Goal: Information Seeking & Learning: Understand process/instructions

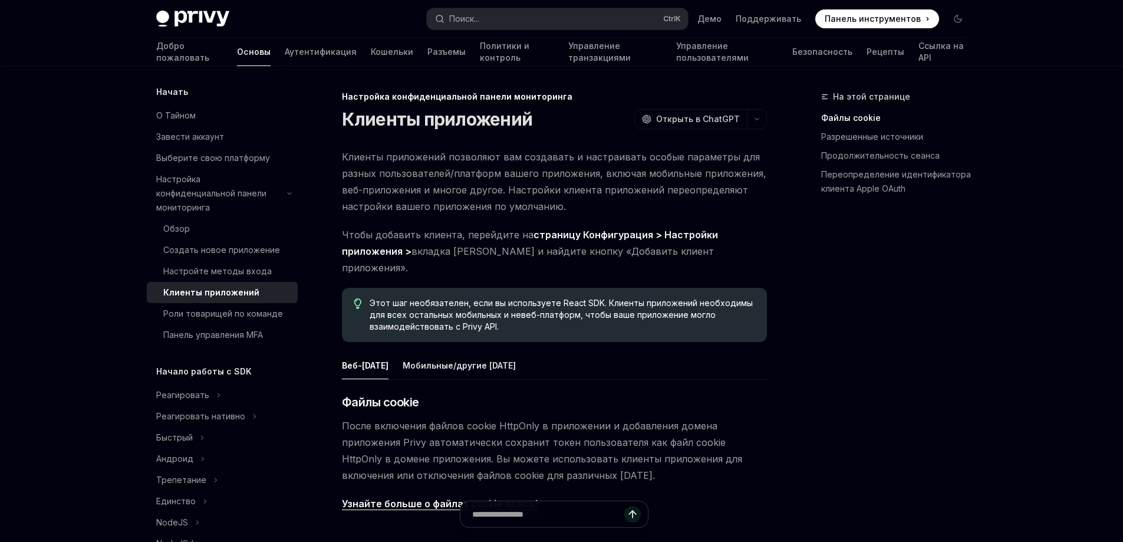
type textarea "*"
click at [513, 21] on button "Поиск... Ctrl K" at bounding box center [557, 18] width 261 height 21
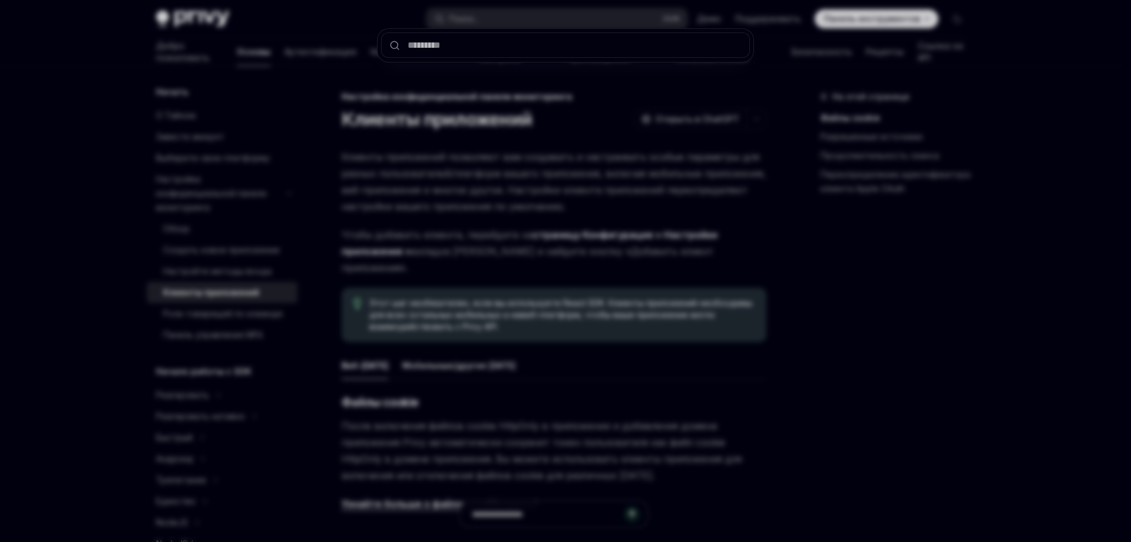
type input "**********"
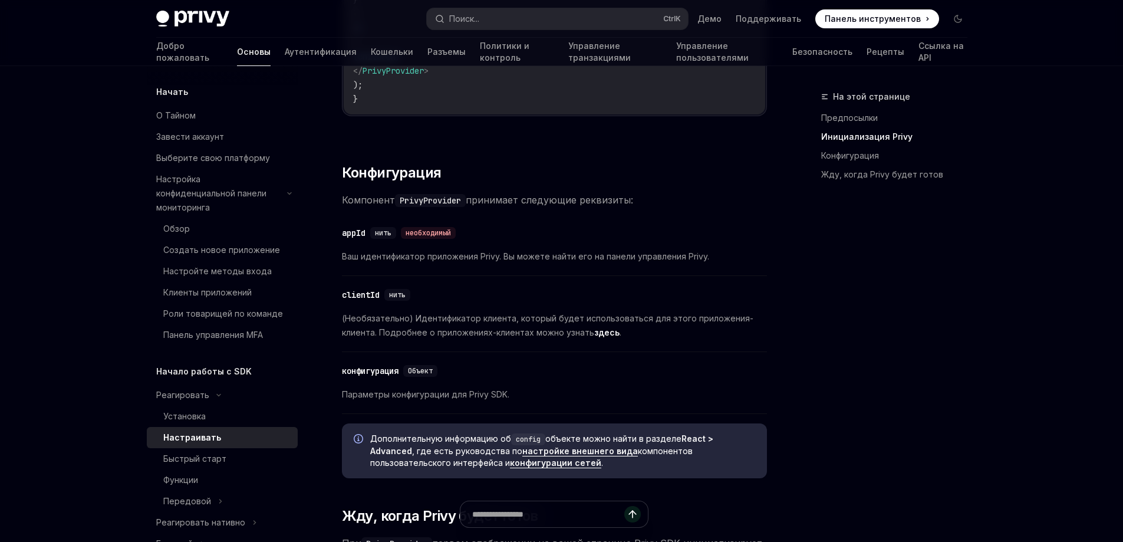
scroll to position [726, 0]
click at [604, 335] on font "здесь" at bounding box center [606, 334] width 25 height 10
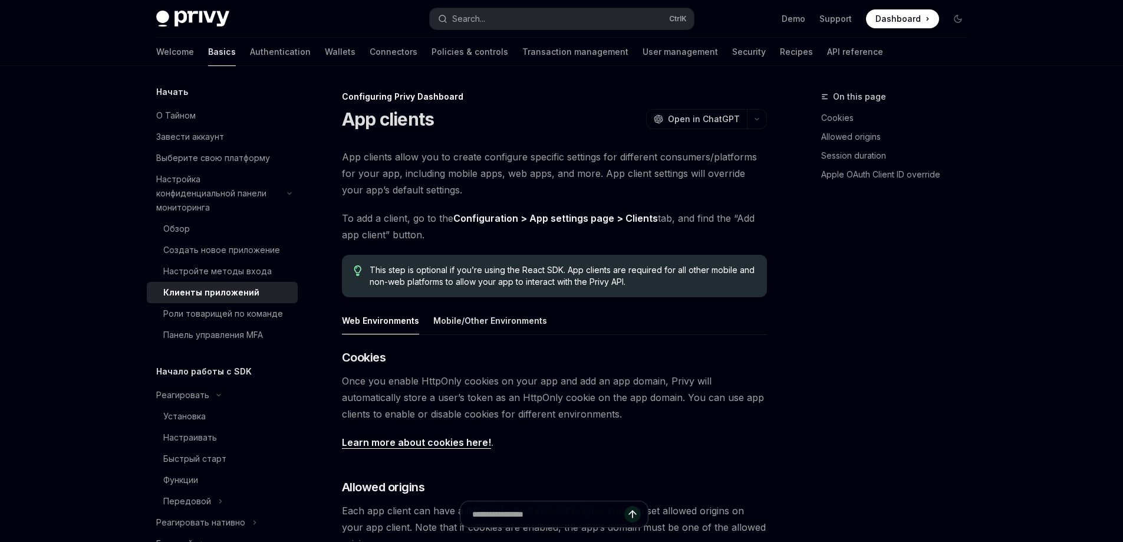
type textarea "*"
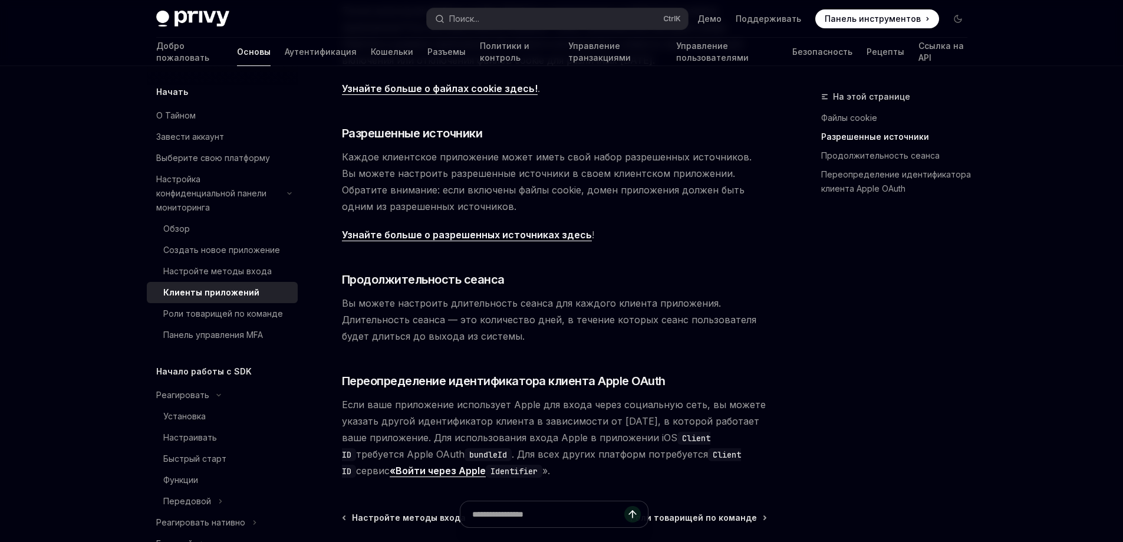
scroll to position [408, 0]
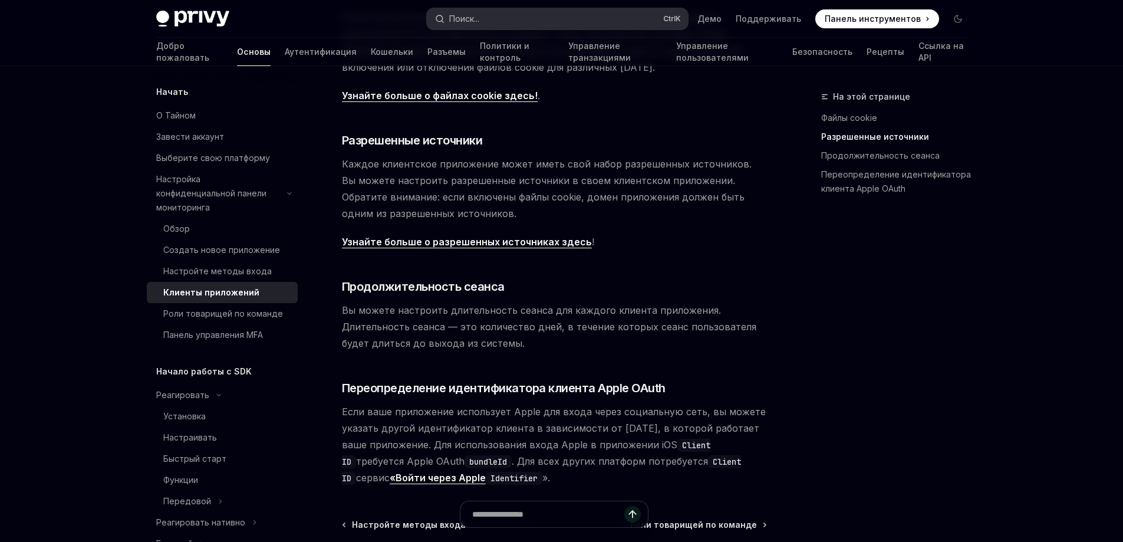
click at [553, 27] on button "Поиск... Ctrl K" at bounding box center [557, 18] width 261 height 21
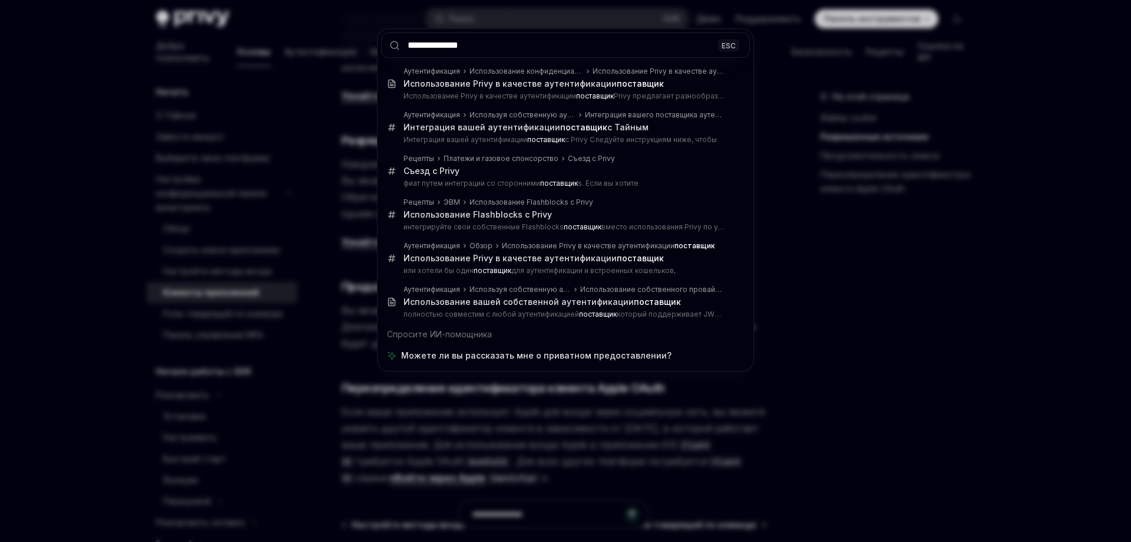
type input "**********"
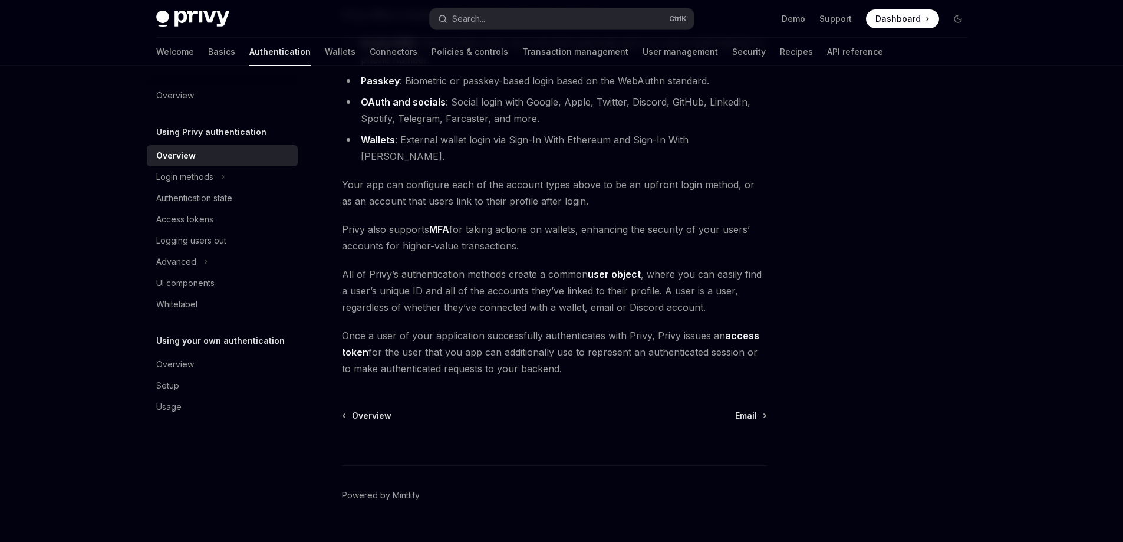
scroll to position [172, 0]
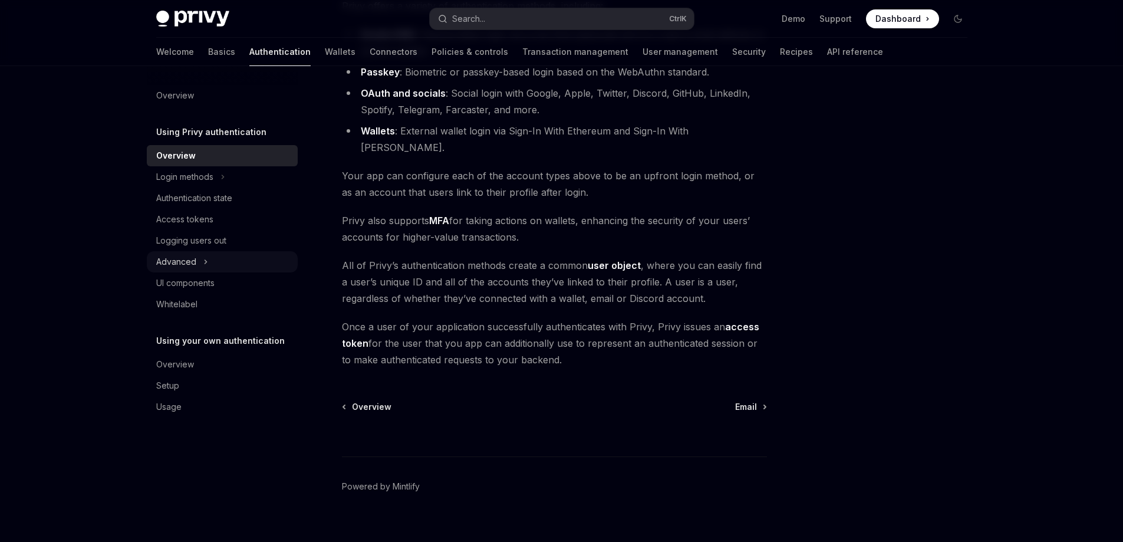
click at [206, 267] on icon at bounding box center [205, 262] width 5 height 14
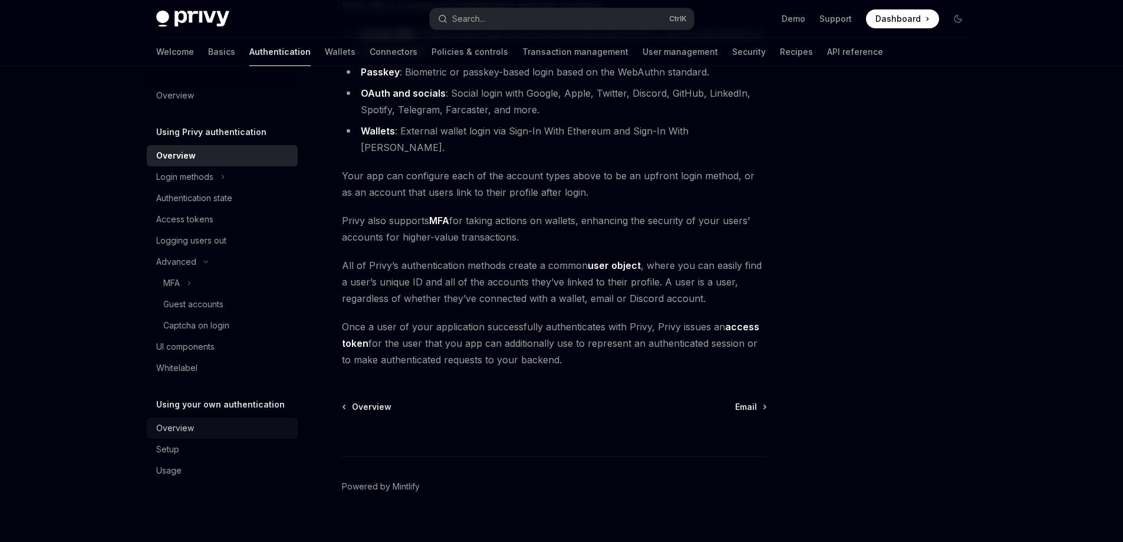
click at [204, 429] on div "Overview" at bounding box center [223, 428] width 134 height 14
type textarea "*"
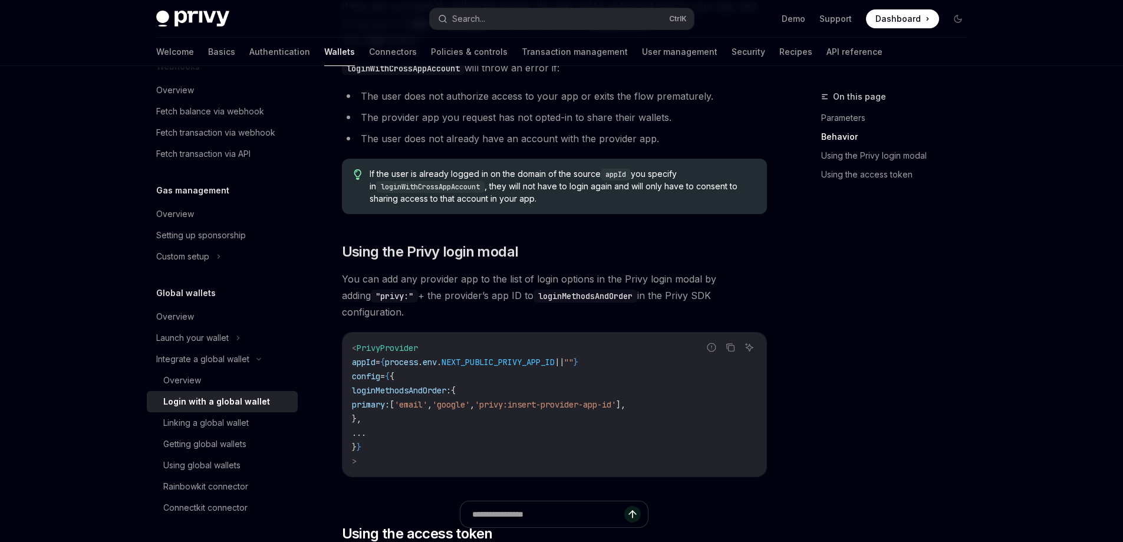
scroll to position [666, 0]
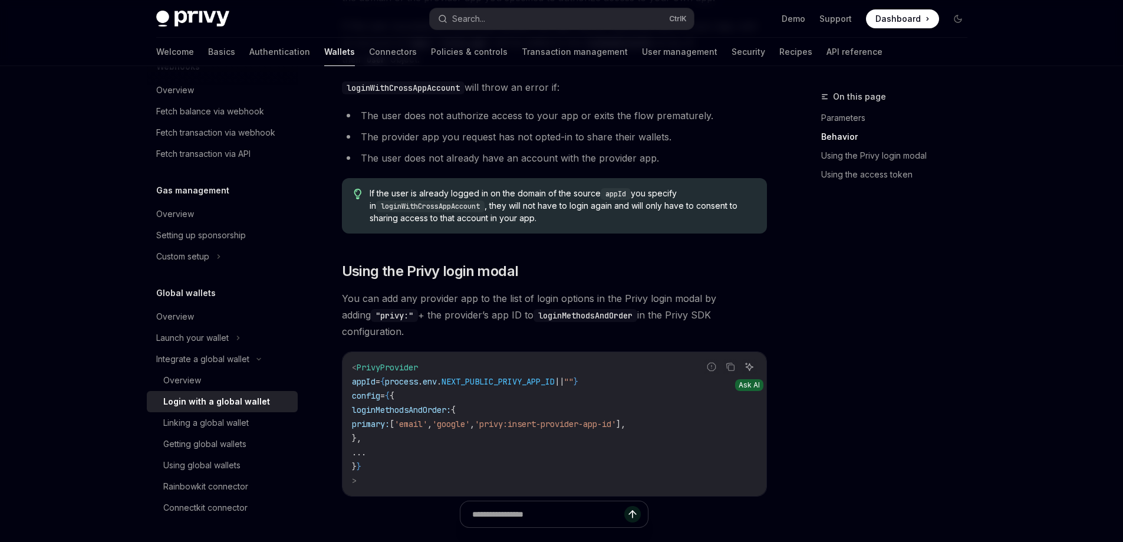
click at [750, 363] on icon "Ask AI" at bounding box center [748, 366] width 7 height 7
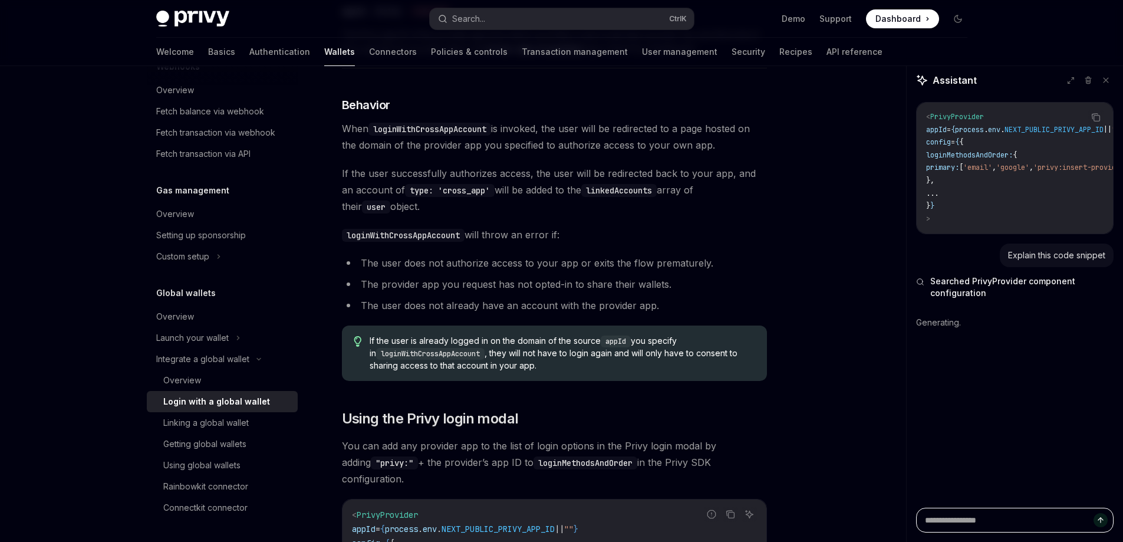
scroll to position [530, 0]
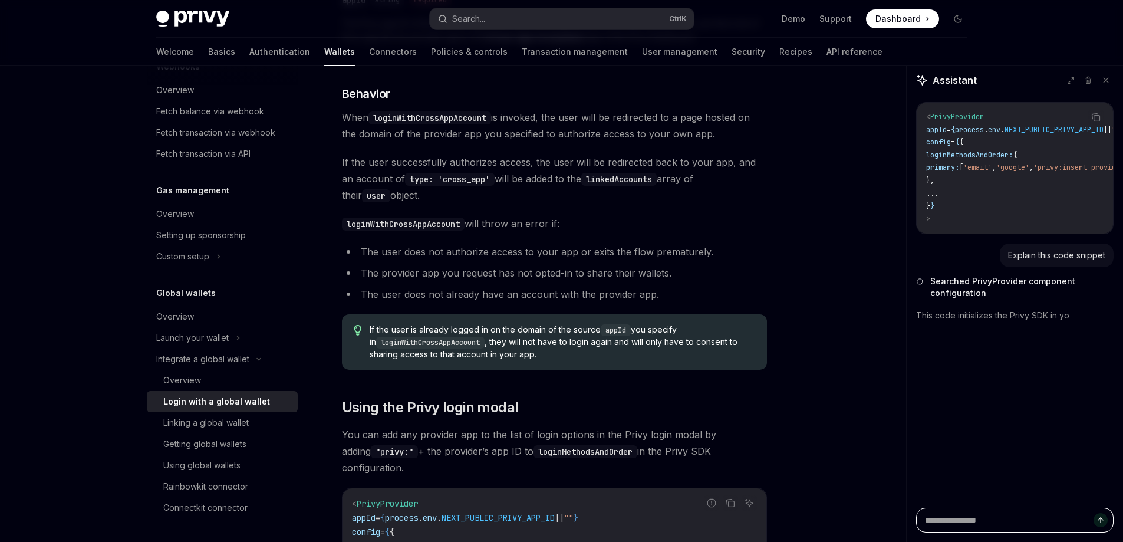
type textarea "*"
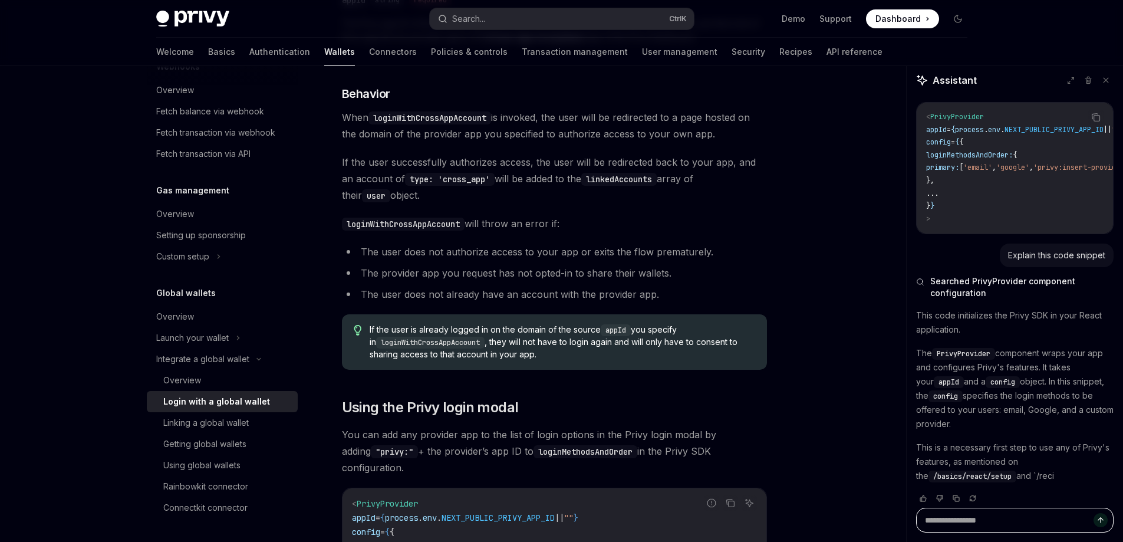
scroll to position [28, 0]
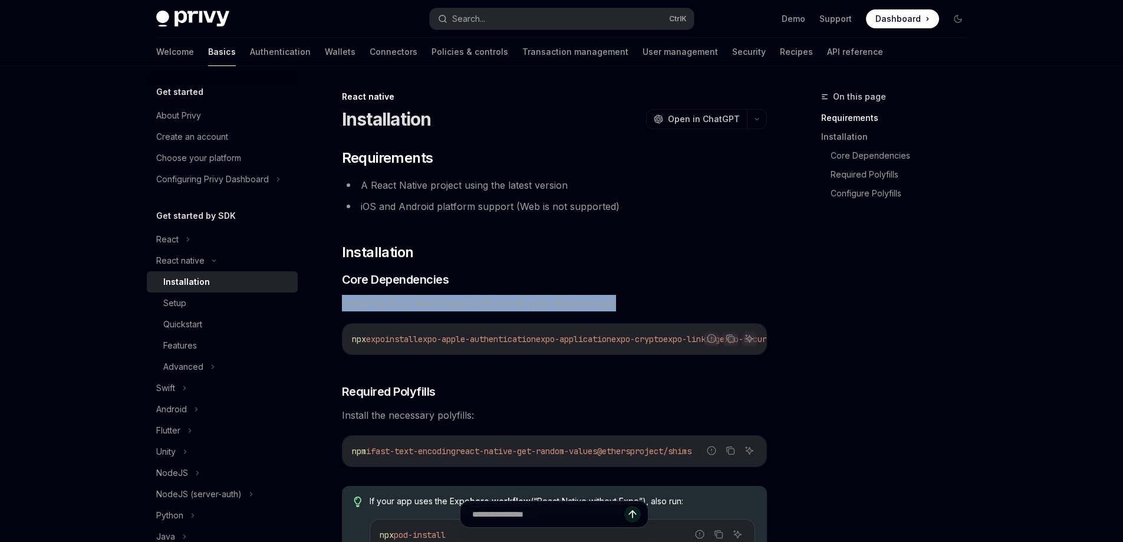
drag, startPoint x: 634, startPoint y: 304, endPoint x: 351, endPoint y: 289, distance: 283.2
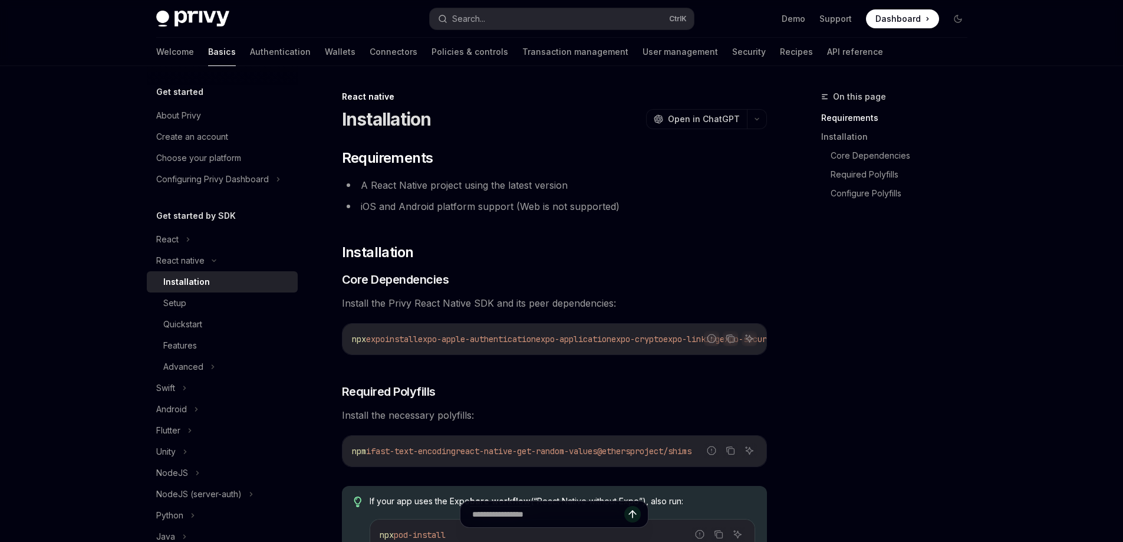
click at [549, 349] on div "npx expo install expo-apple-authentication expo-application expo-crypto expo-li…" at bounding box center [554, 338] width 424 height 31
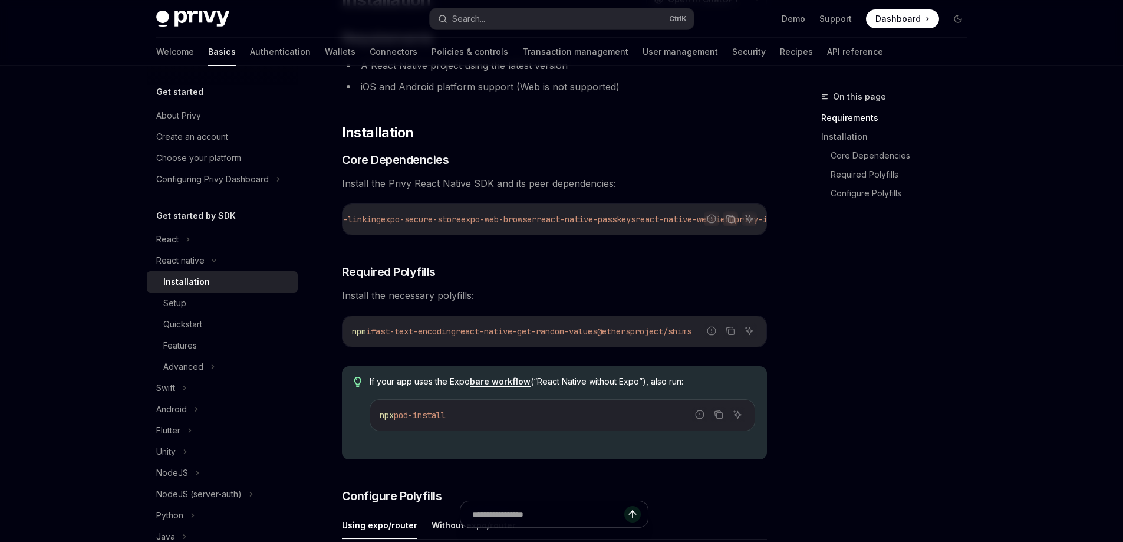
scroll to position [59, 0]
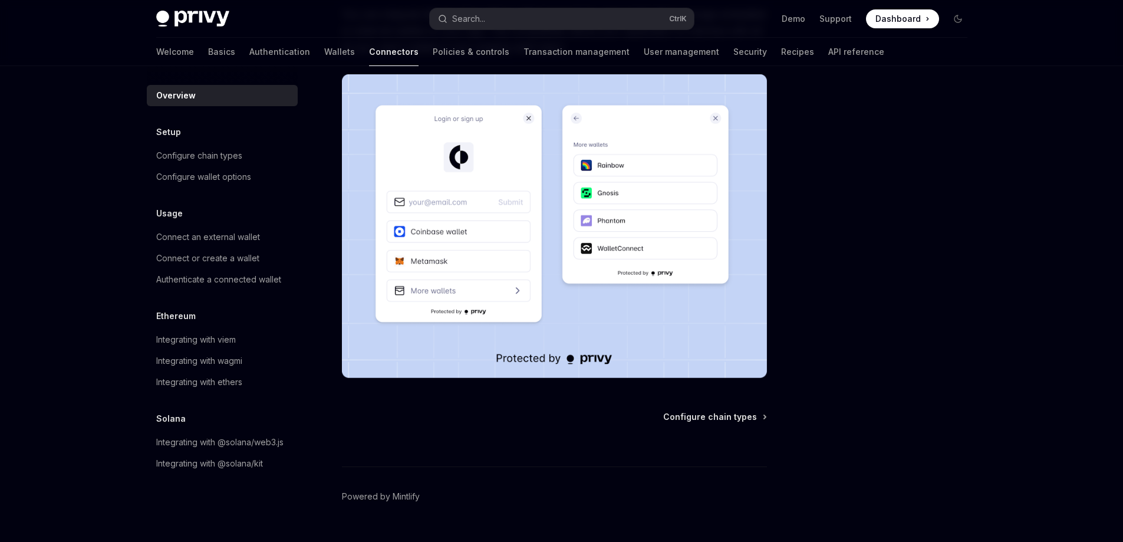
scroll to position [229, 0]
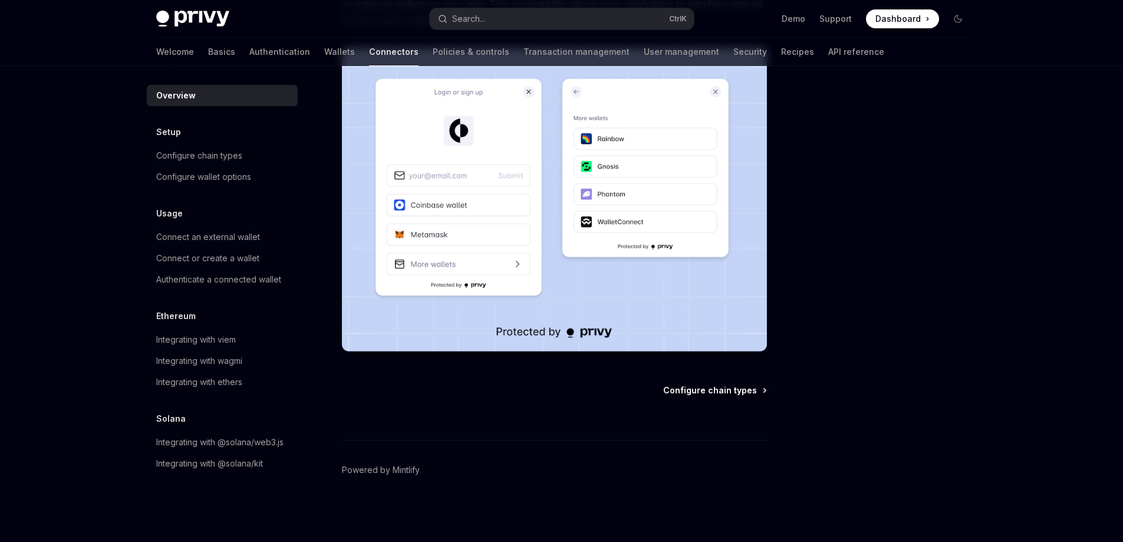
click at [714, 391] on span "Configure chain types" at bounding box center [710, 390] width 94 height 12
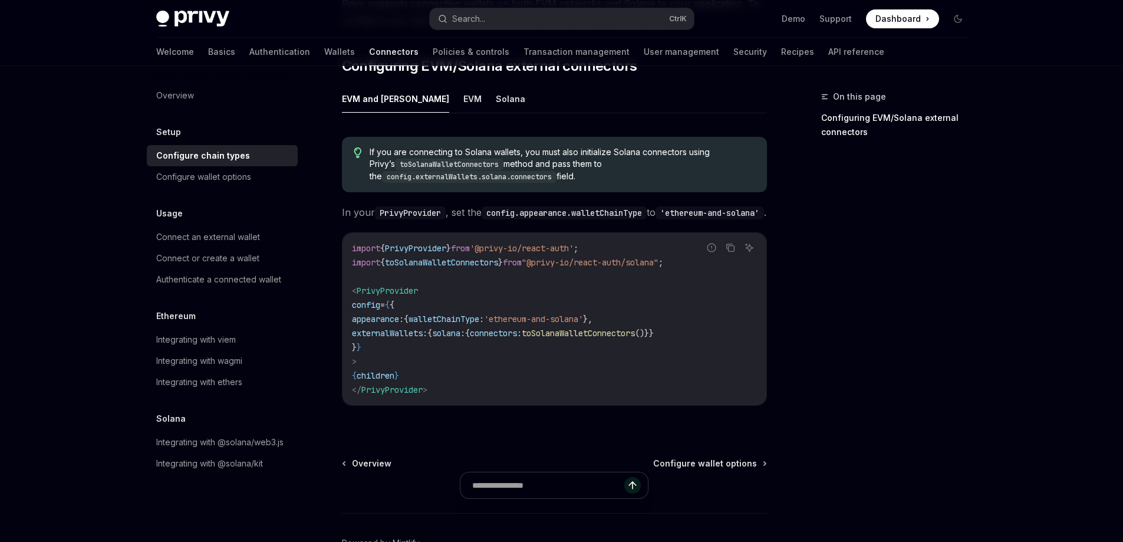
scroll to position [177, 0]
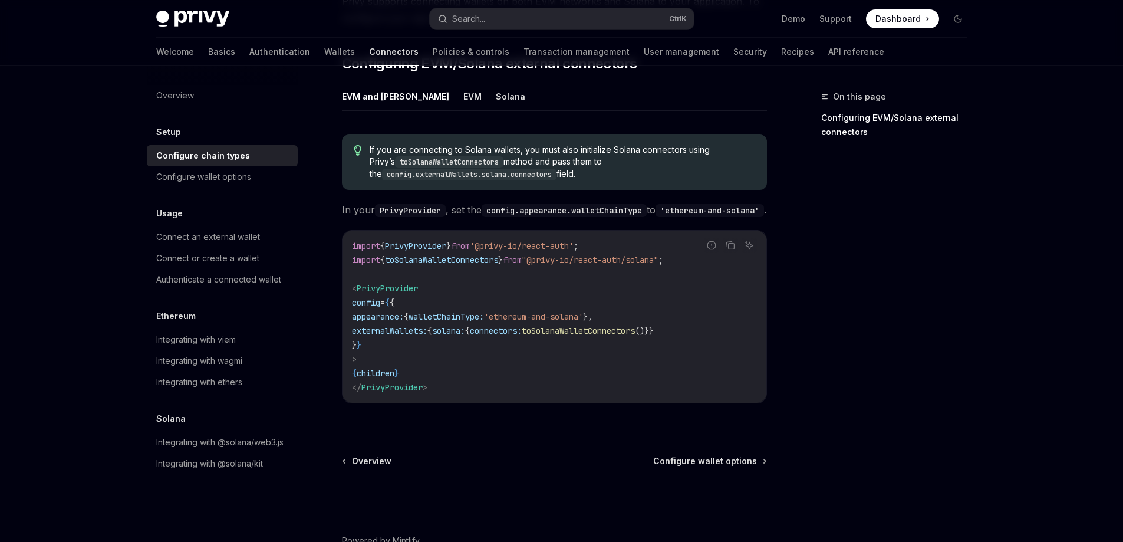
click at [424, 204] on code "PrivyProvider" at bounding box center [410, 210] width 71 height 13
copy code "PrivyProvider"
click at [726, 456] on span "Configure wallet options" at bounding box center [705, 461] width 104 height 12
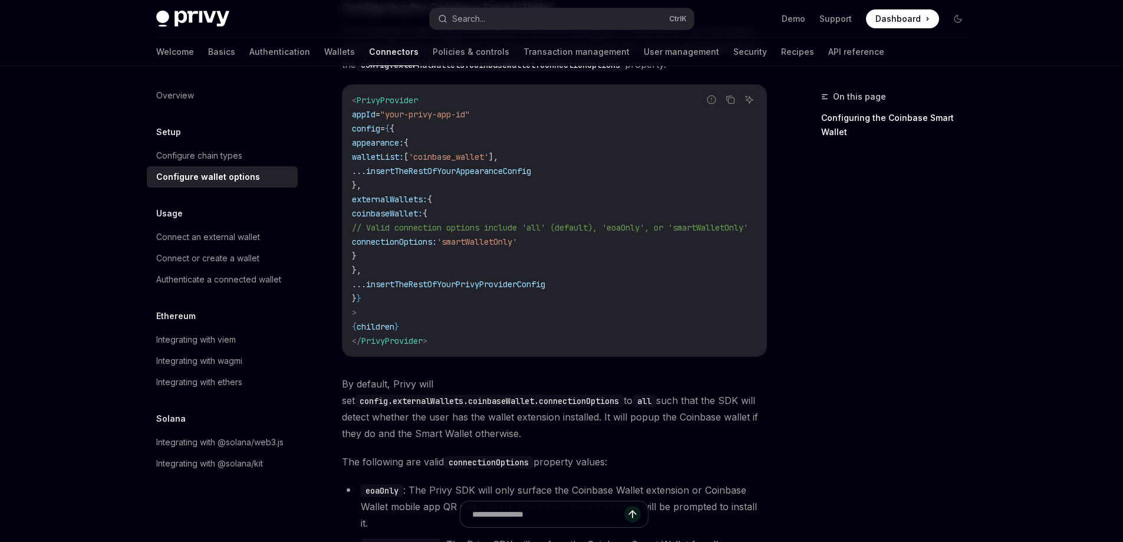
scroll to position [1414, 0]
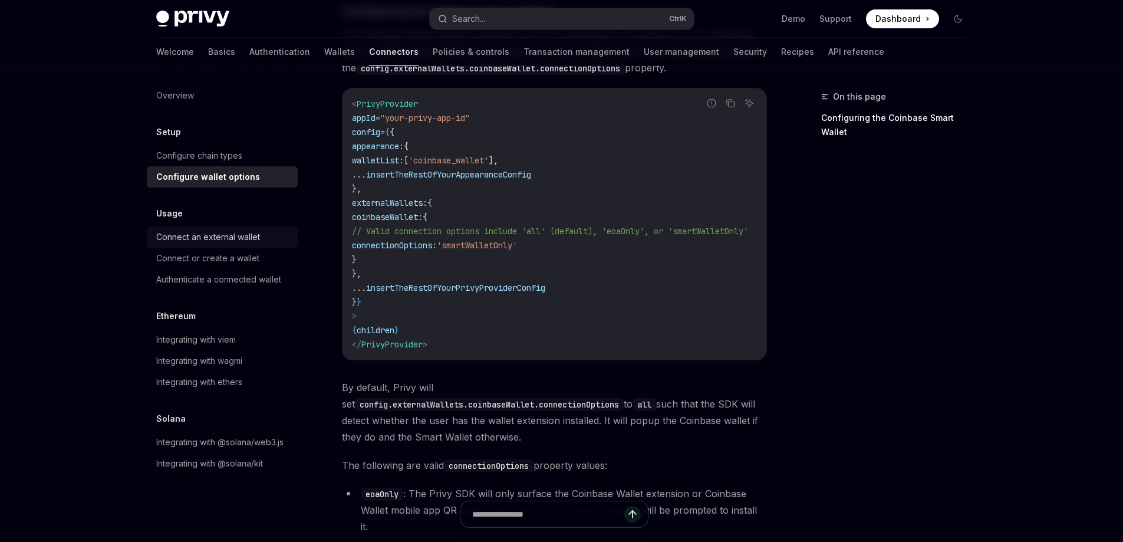
click at [247, 235] on div "Connect an external wallet" at bounding box center [208, 237] width 104 height 14
type textarea "*"
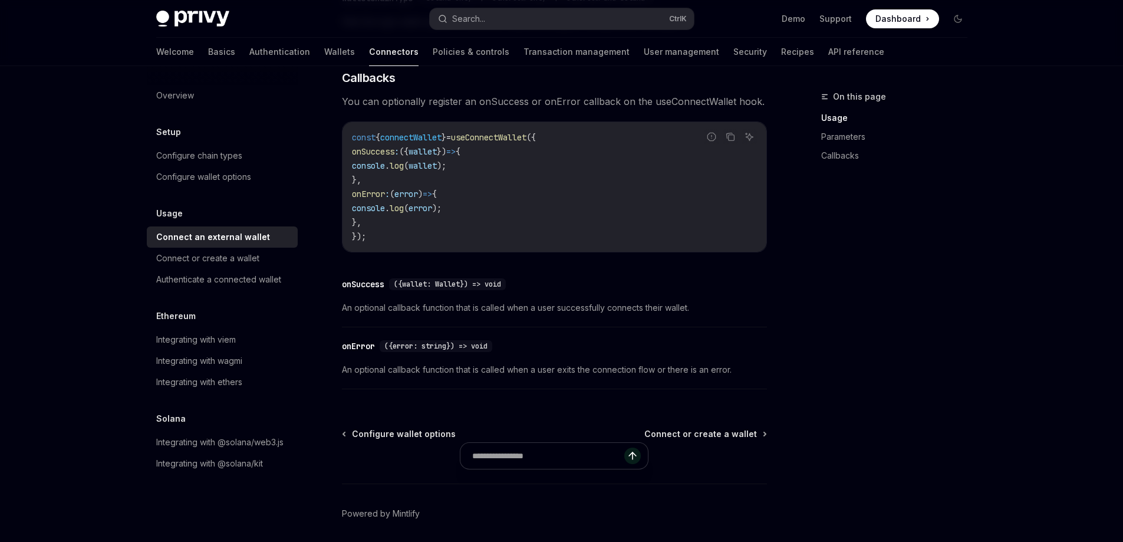
scroll to position [707, 0]
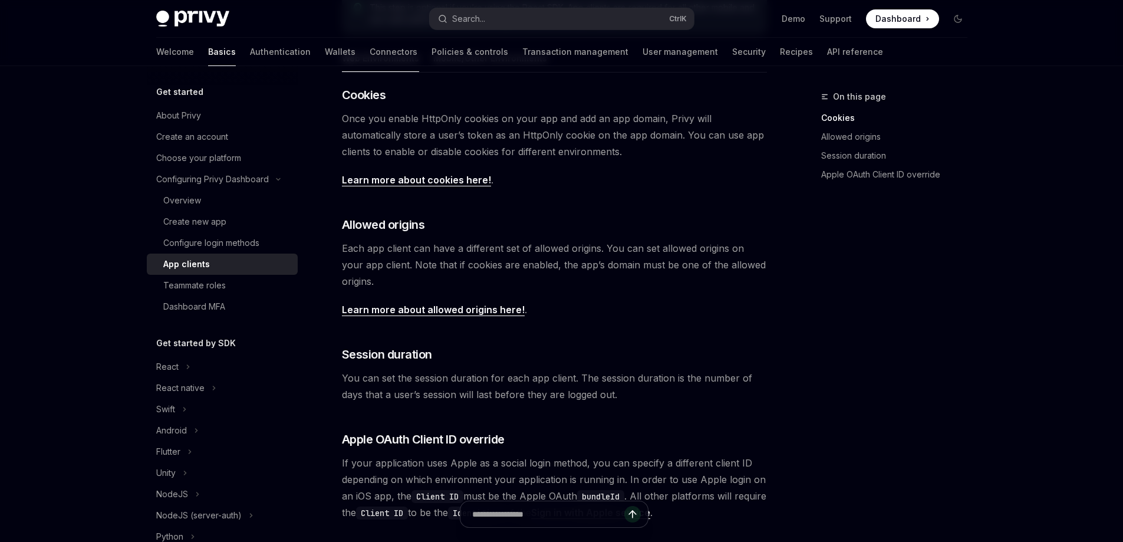
scroll to position [177, 0]
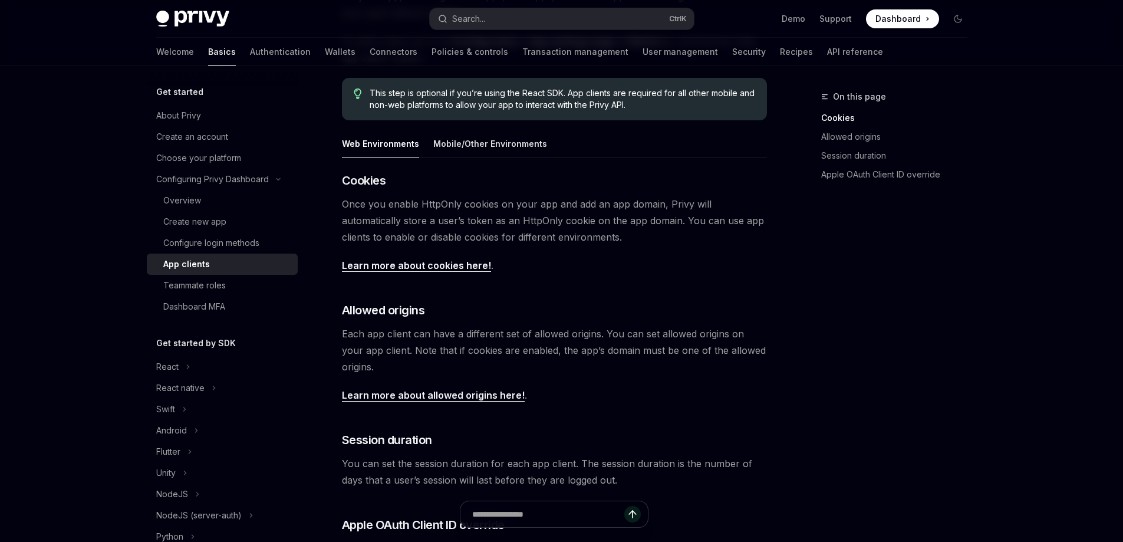
click at [453, 268] on link "Learn more about cookies here!" at bounding box center [416, 265] width 149 height 12
type textarea "*"
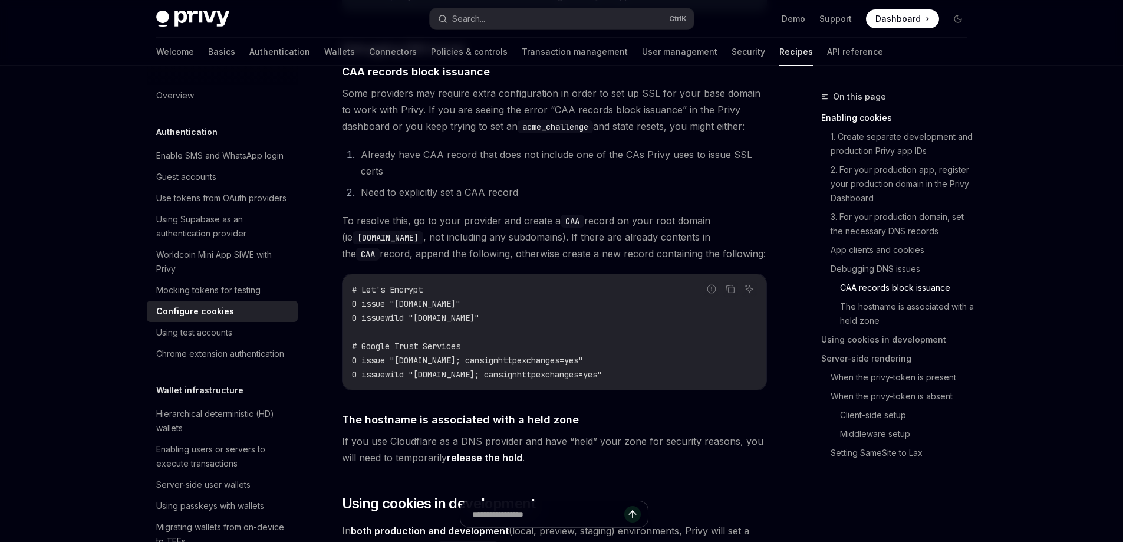
scroll to position [1473, 0]
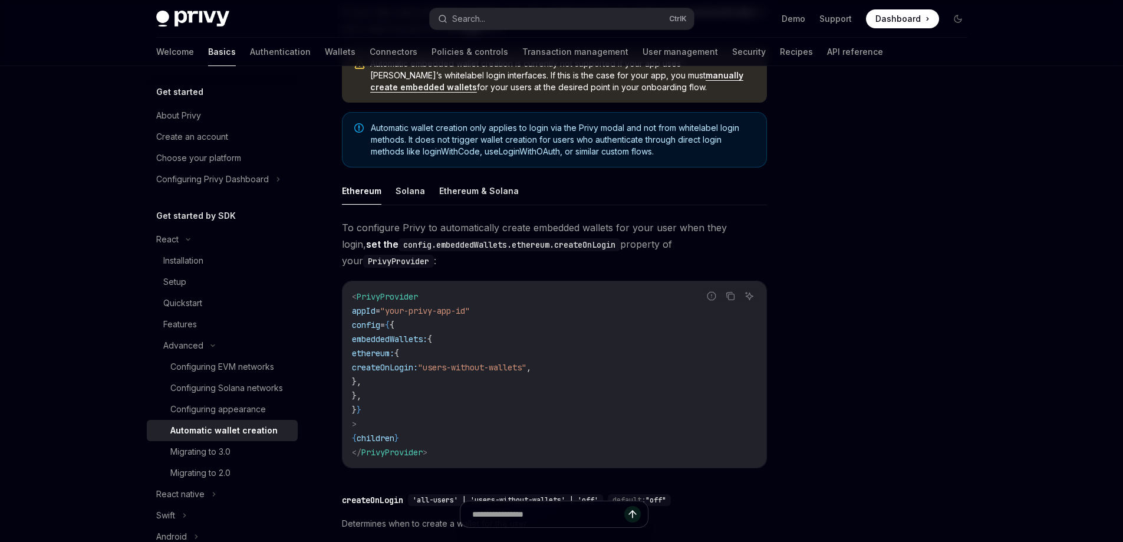
scroll to position [236, 0]
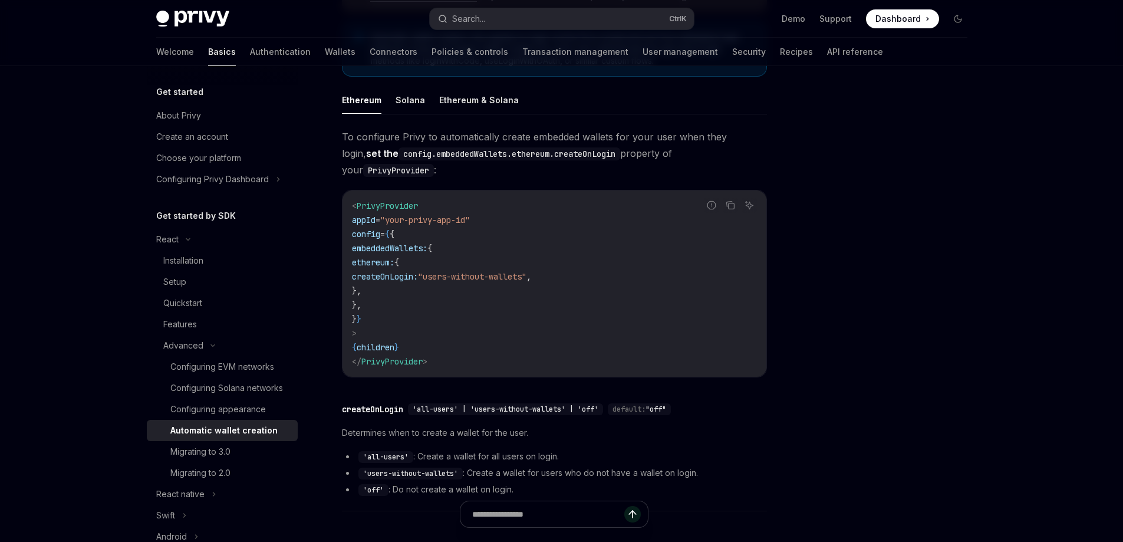
drag, startPoint x: 427, startPoint y: 276, endPoint x: 391, endPoint y: 232, distance: 56.9
click at [391, 232] on code "< PrivyProvider appId = "your-privy-app-id" config = { { embeddedWallets: { eth…" at bounding box center [554, 284] width 405 height 170
copy code "embeddedWallets: { ethereum: { createOnLogin: "users-without-wallets" , },"
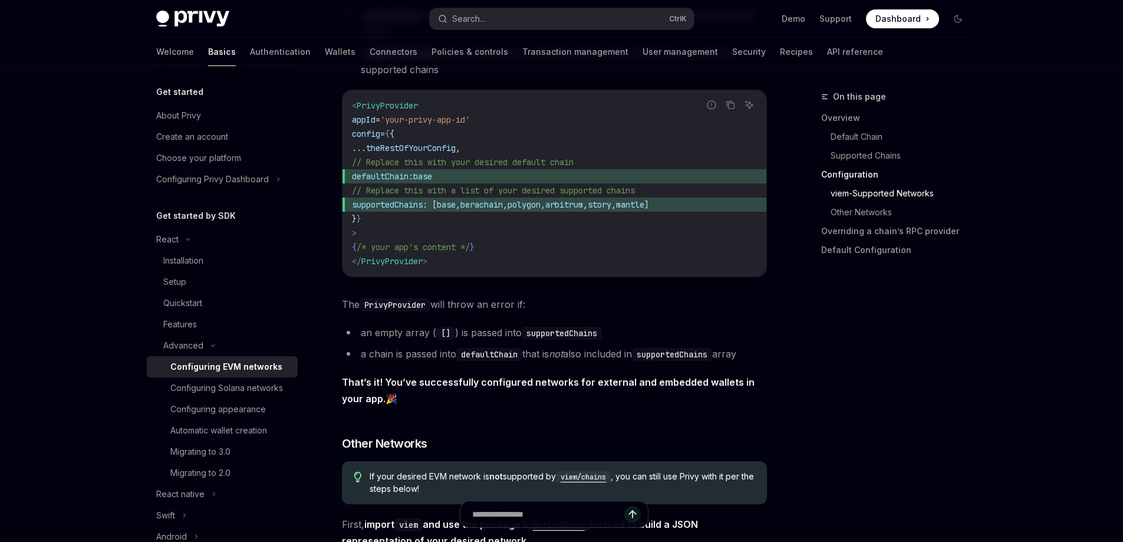
drag, startPoint x: 479, startPoint y: 180, endPoint x: 391, endPoint y: 184, distance: 87.9
click at [391, 183] on span "defaultChain: base" at bounding box center [554, 176] width 405 height 14
copy span "defaultChain: base"
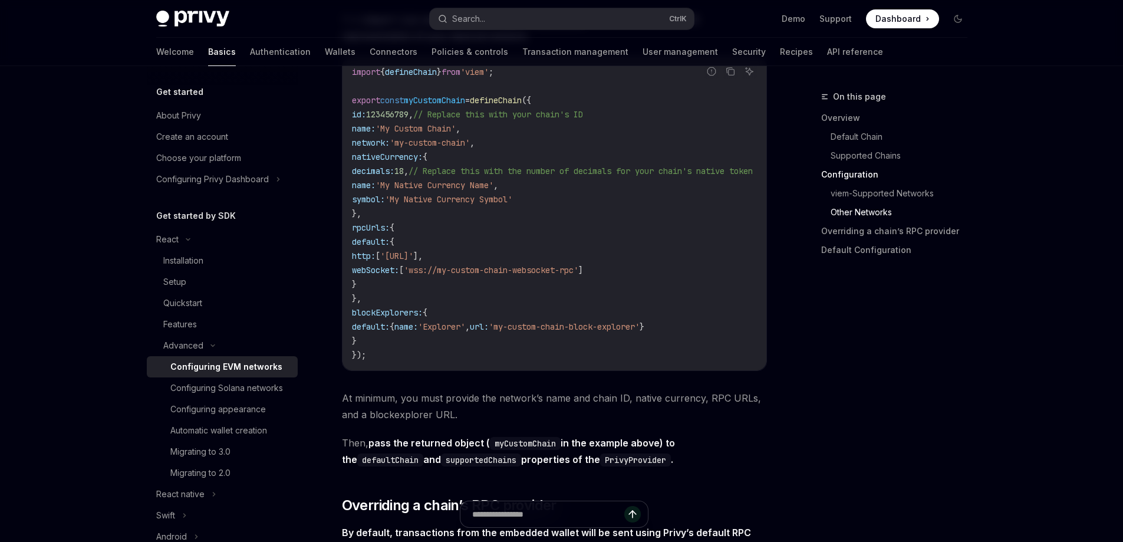
scroll to position [2062, 0]
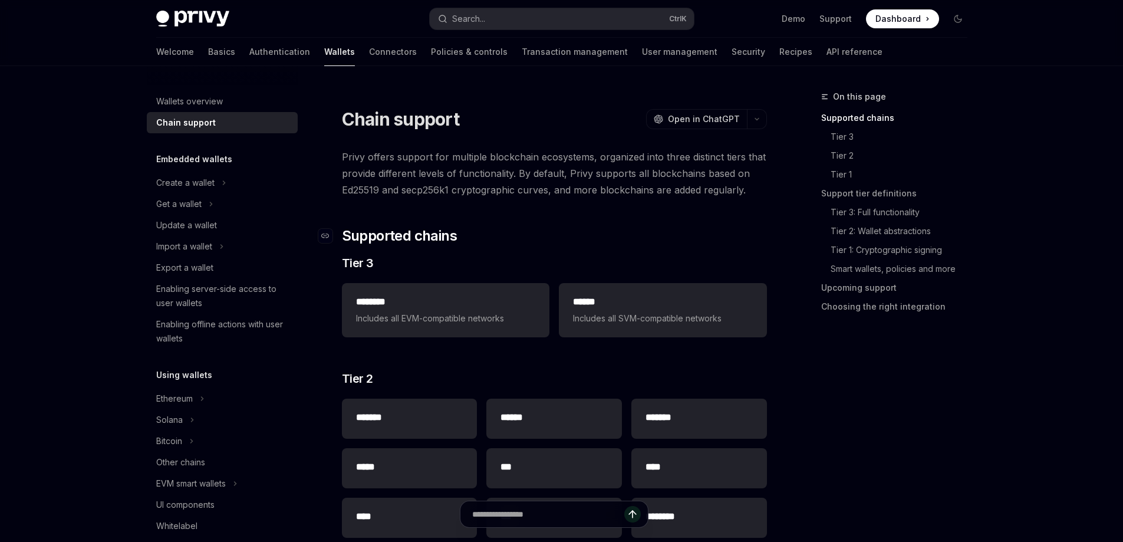
click at [591, 227] on h2 "​ Supported chains" at bounding box center [554, 235] width 425 height 19
click at [902, 240] on link "Tier 2: Wallet abstractions" at bounding box center [903, 231] width 146 height 19
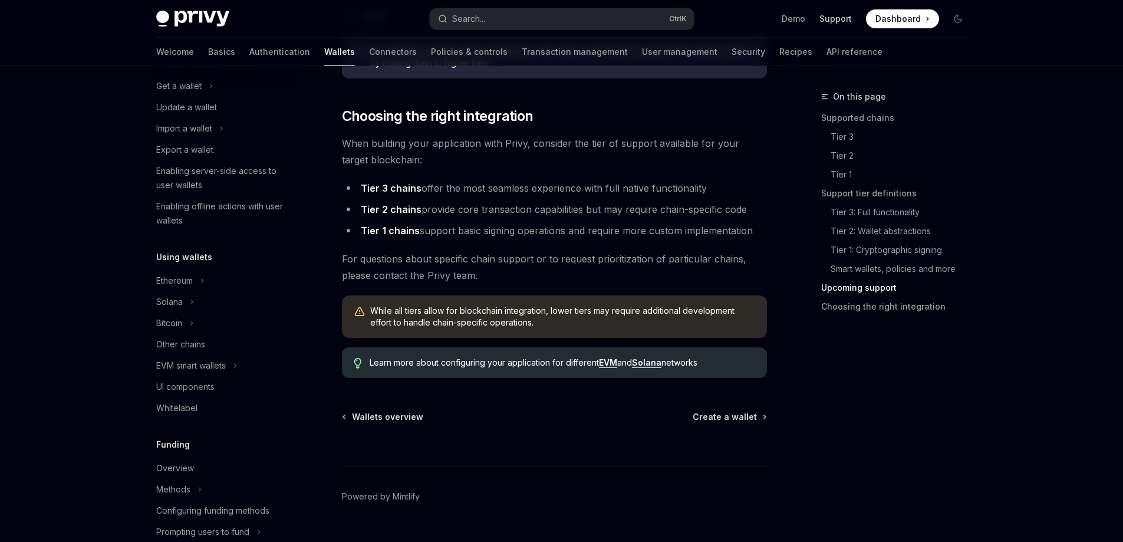
scroll to position [1445, 0]
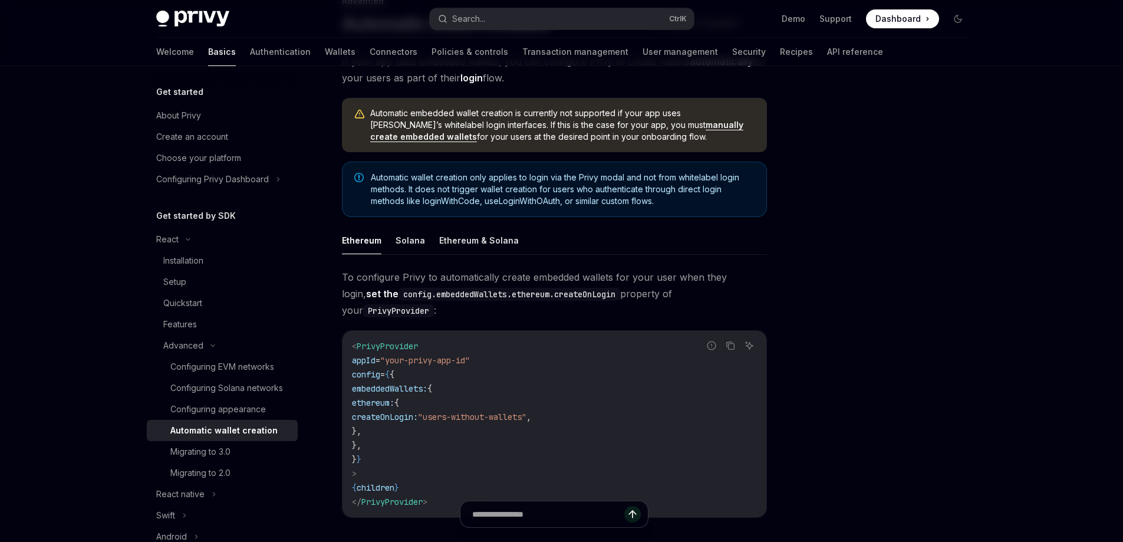
scroll to position [118, 0]
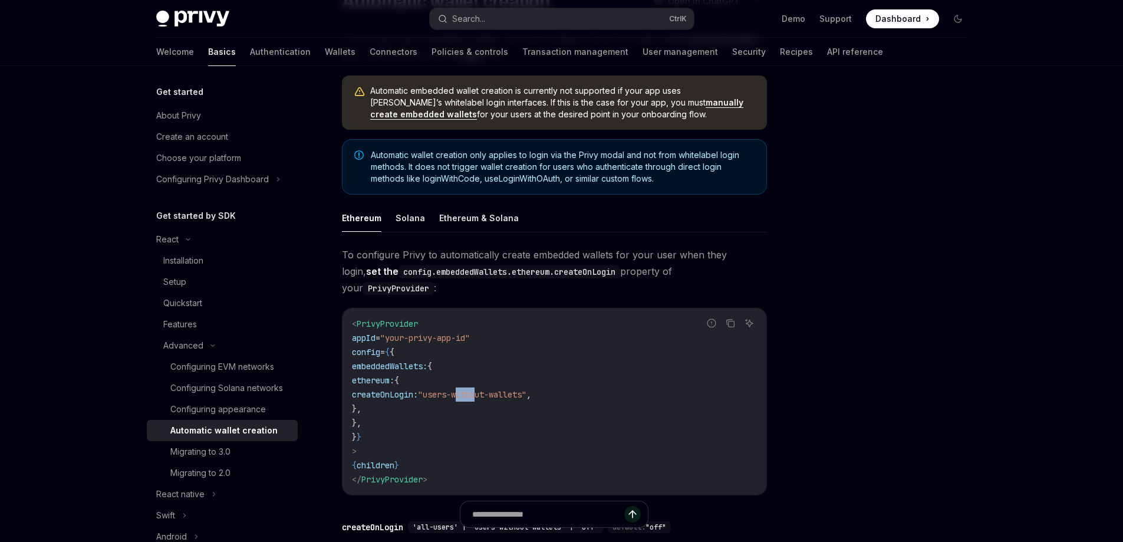
drag, startPoint x: 542, startPoint y: 375, endPoint x: 562, endPoint y: 384, distance: 21.7
click at [526, 389] on span ""users-without-wallets"" at bounding box center [472, 394] width 108 height 11
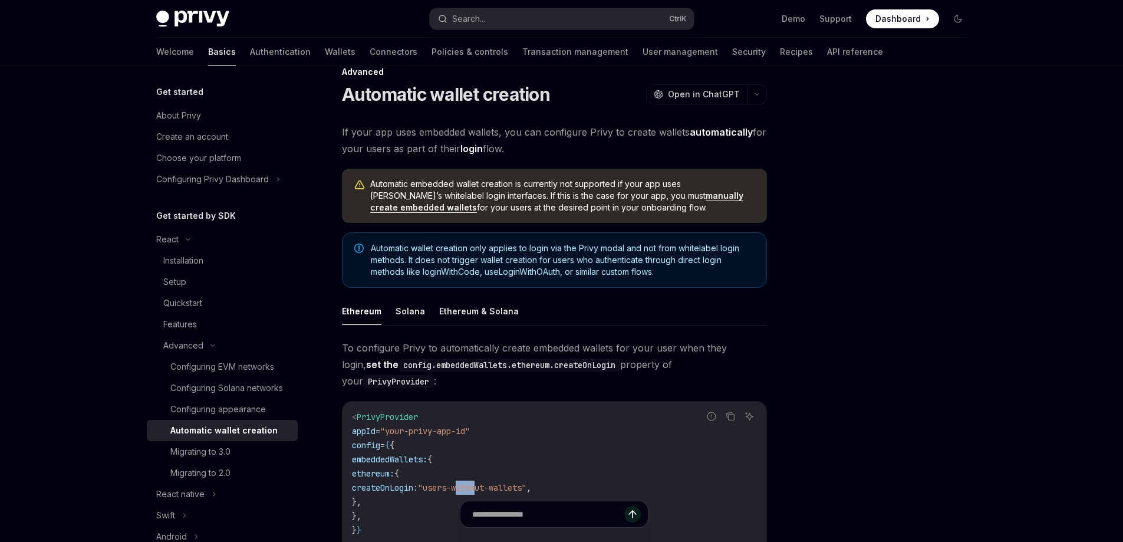
scroll to position [0, 0]
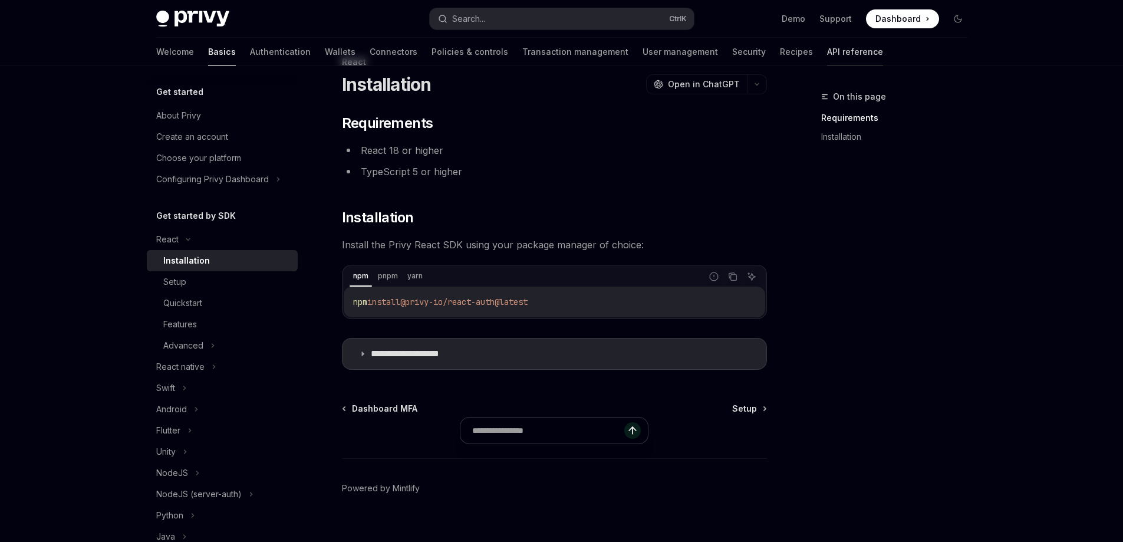
scroll to position [53, 0]
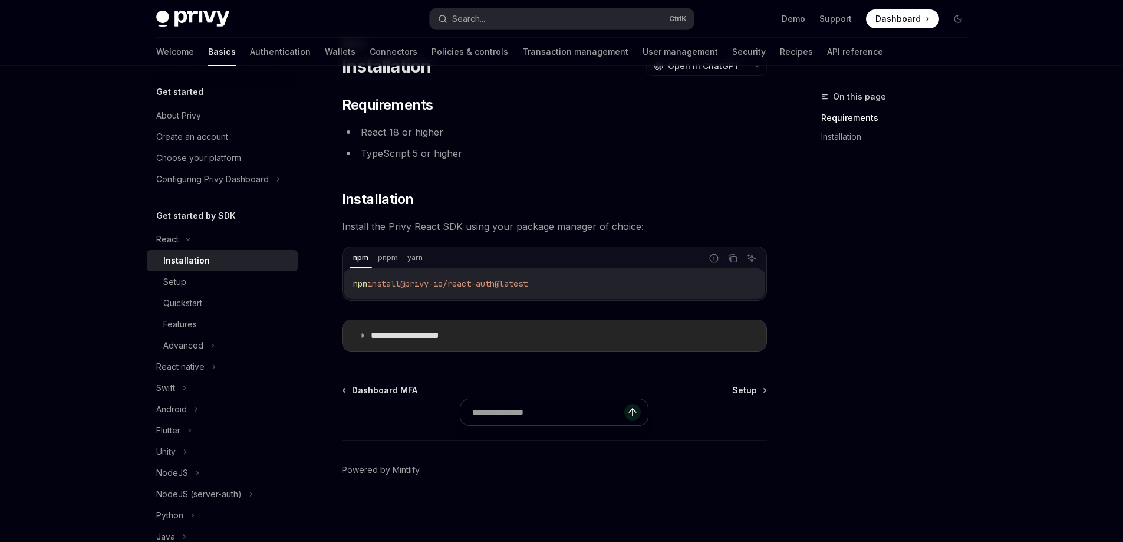
click at [418, 336] on p "**********" at bounding box center [419, 335] width 97 height 12
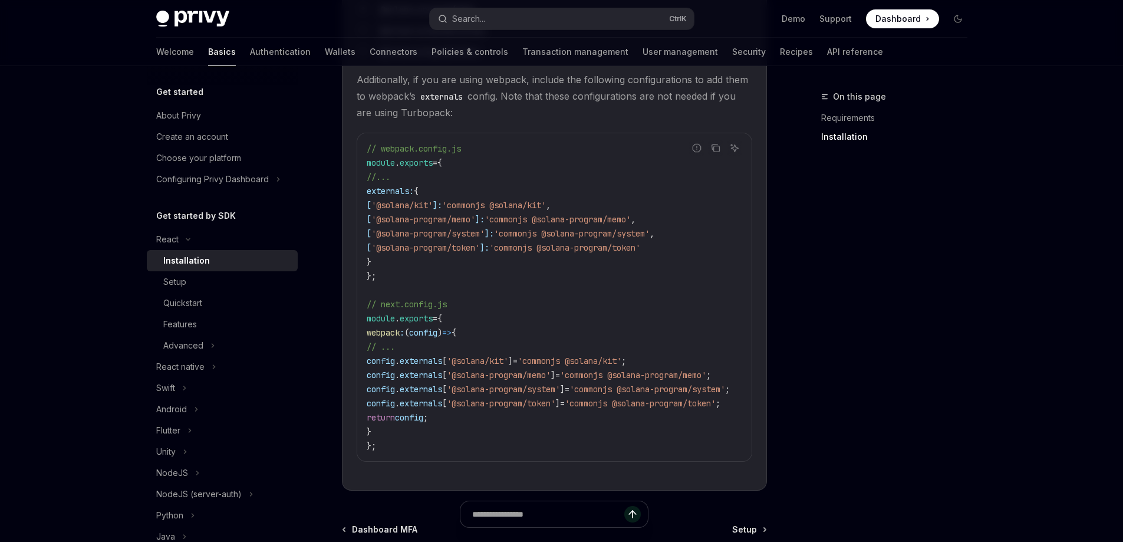
scroll to position [465, 0]
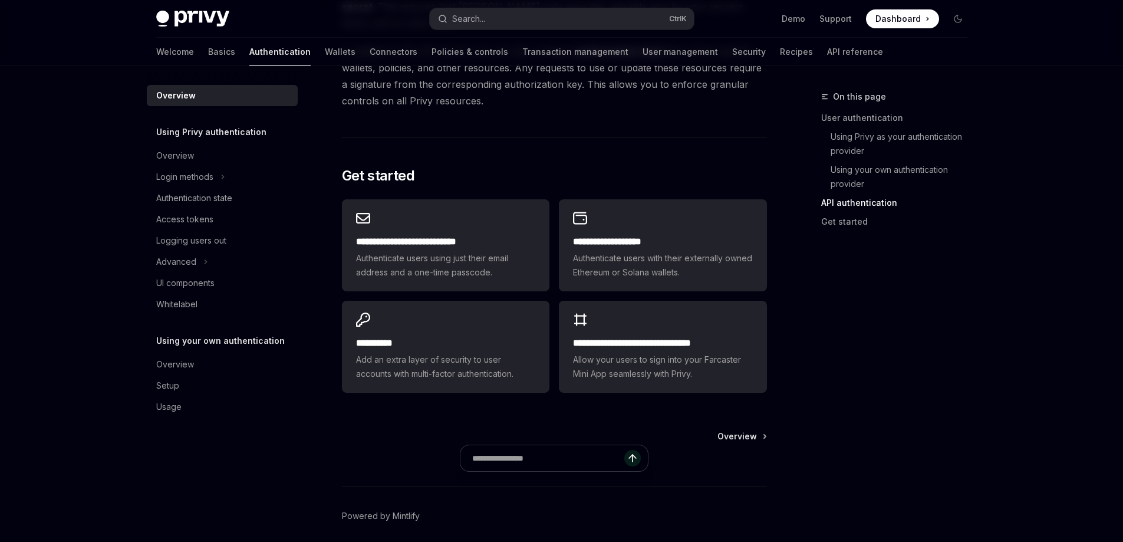
scroll to position [953, 0]
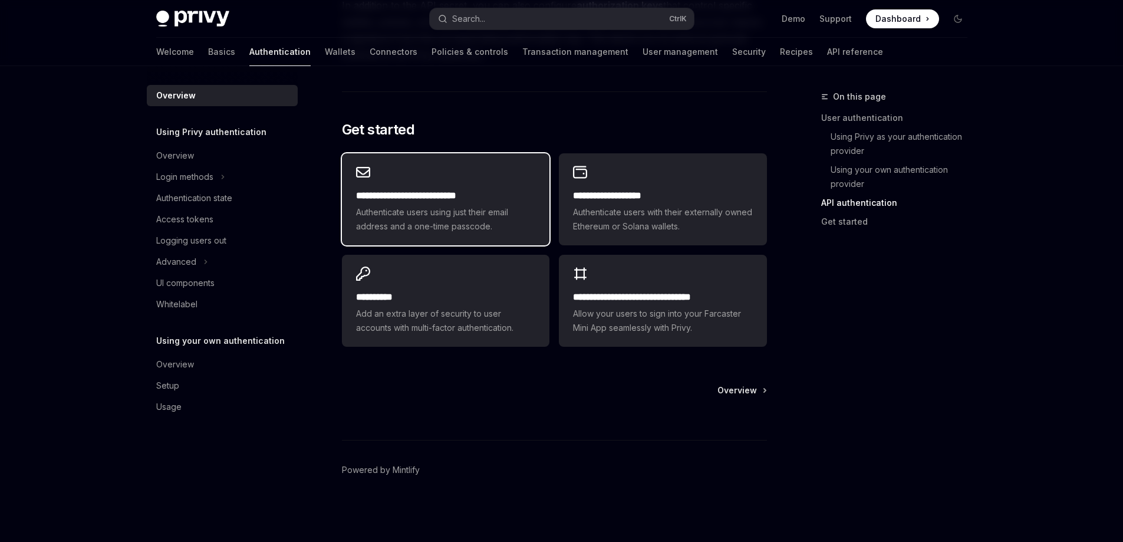
click at [478, 215] on span "Authenticate users using just their email address and a one-time passcode." at bounding box center [445, 219] width 179 height 28
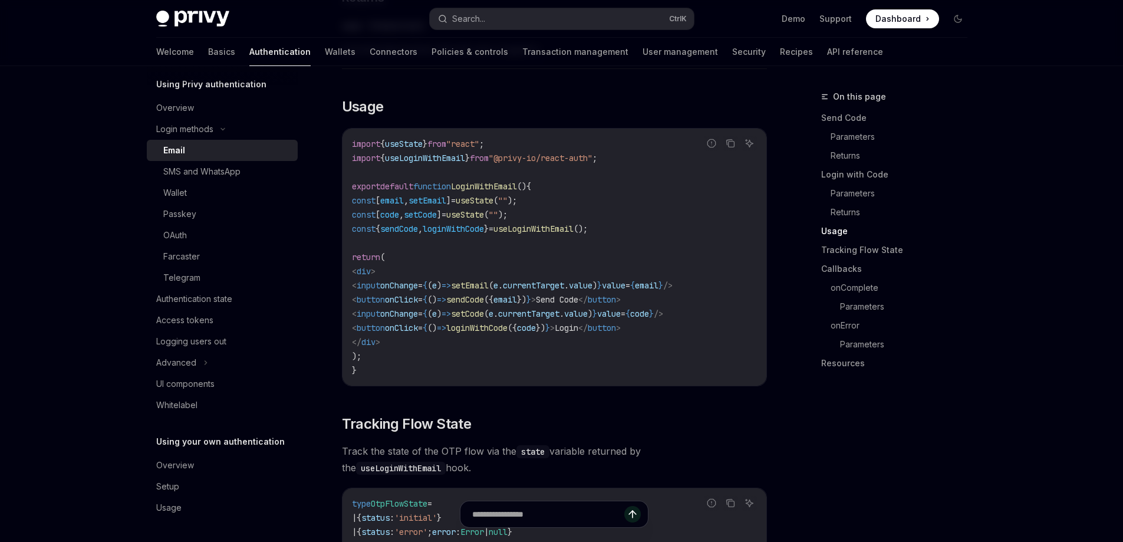
scroll to position [1061, 0]
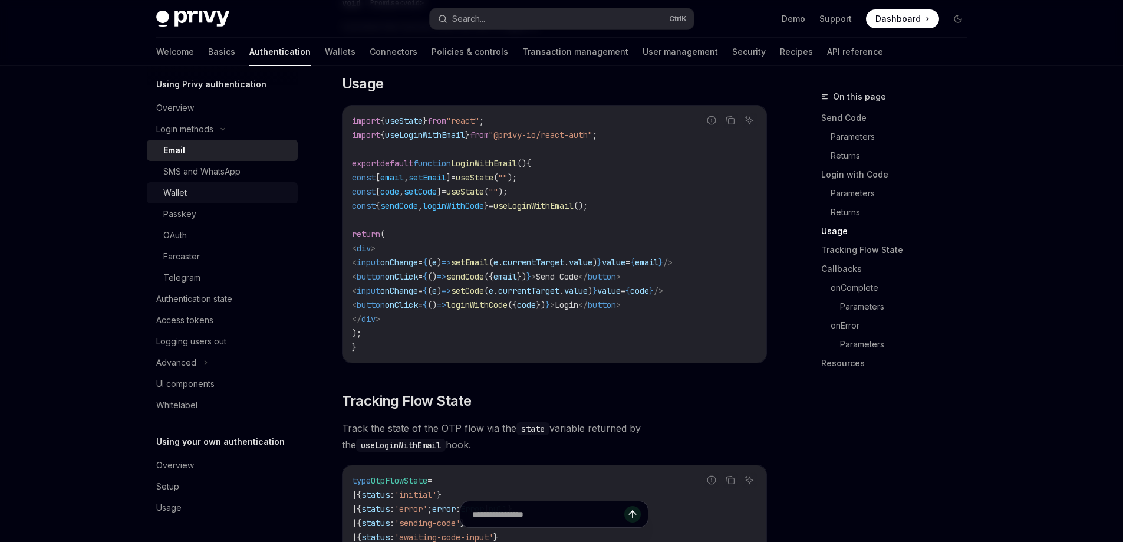
click at [199, 190] on div "Wallet" at bounding box center [226, 193] width 127 height 14
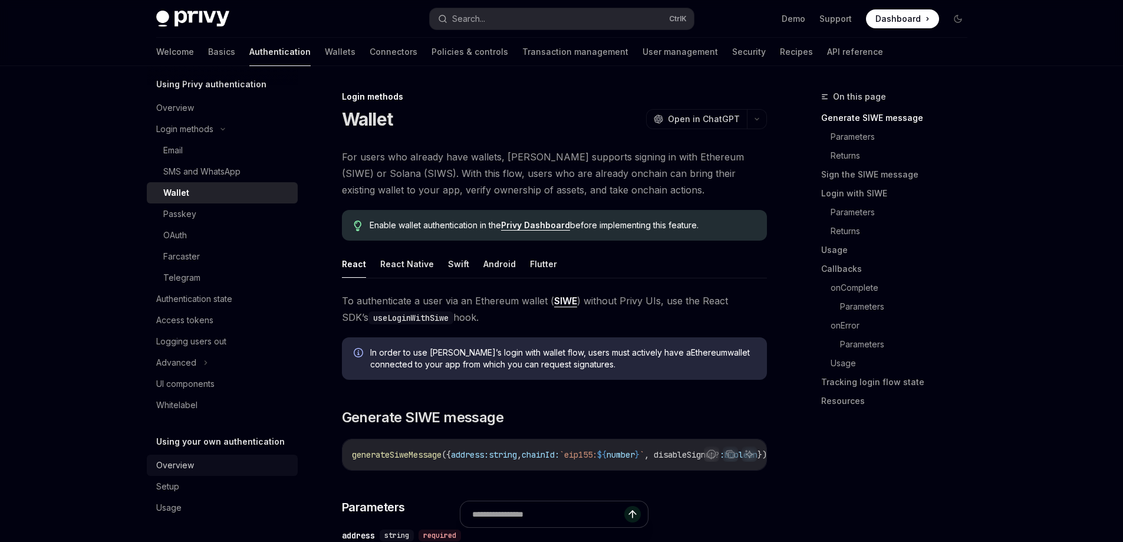
click at [196, 461] on div "Overview" at bounding box center [223, 465] width 134 height 14
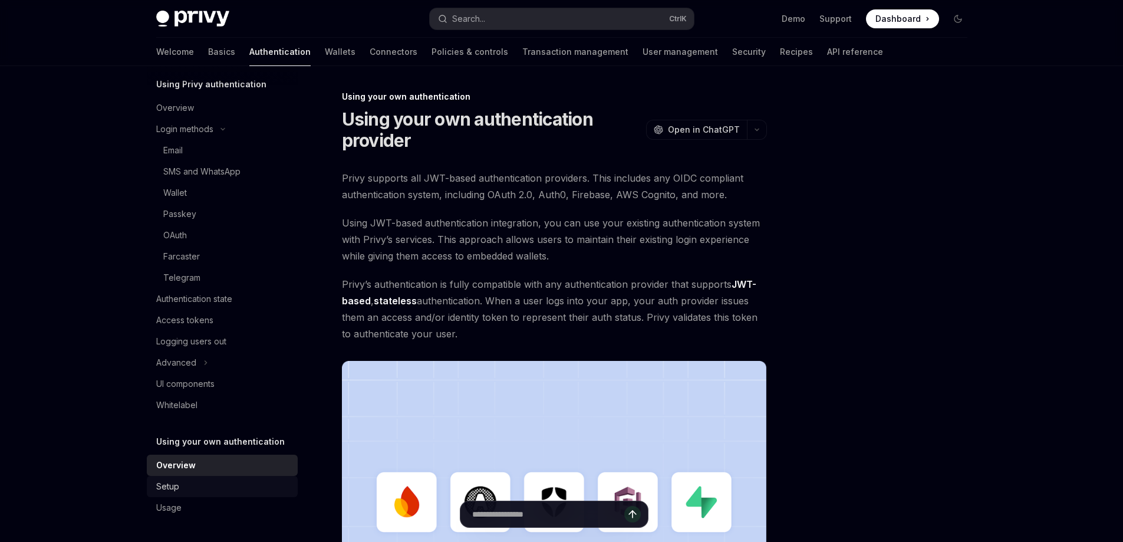
click at [197, 483] on div "Setup" at bounding box center [223, 486] width 134 height 14
type textarea "*"
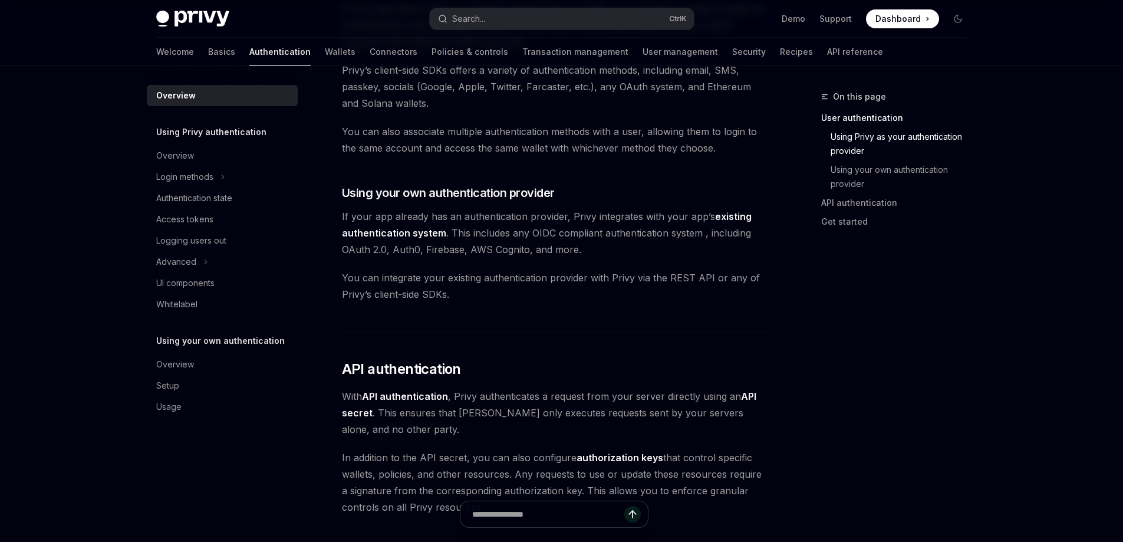
scroll to position [884, 0]
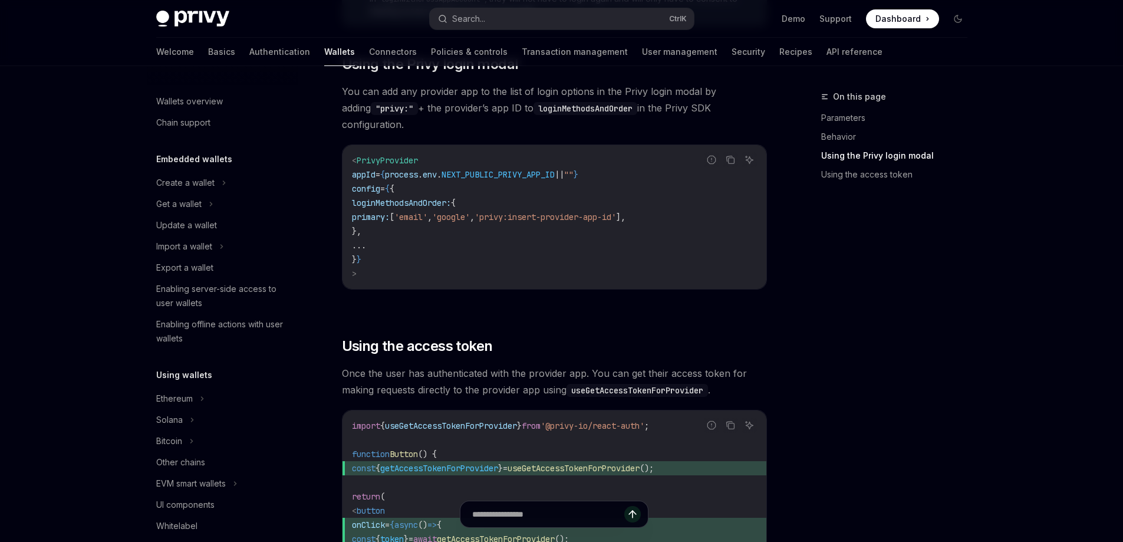
scroll to position [619, 0]
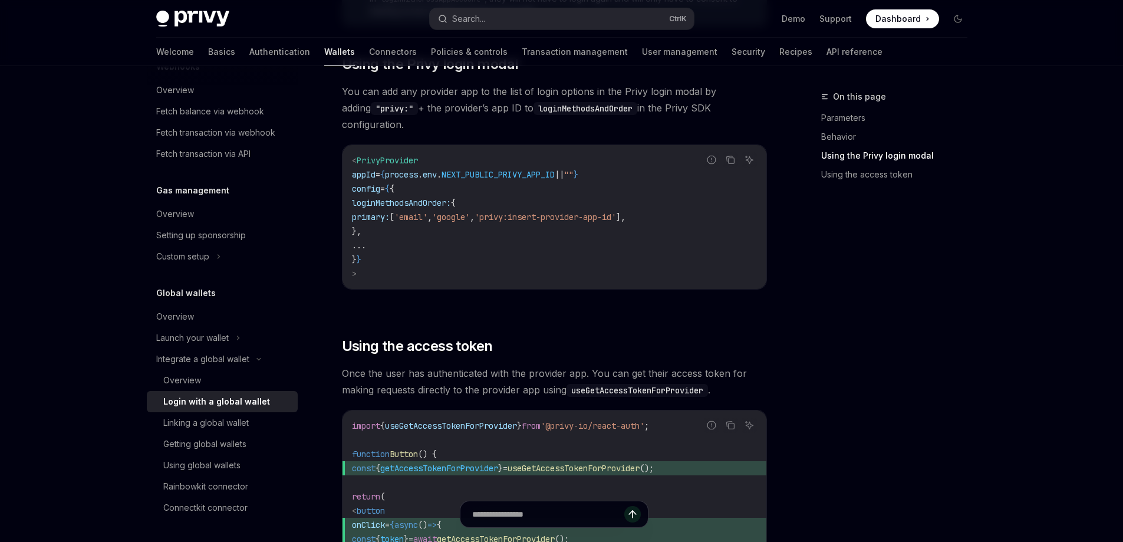
drag, startPoint x: 388, startPoint y: 250, endPoint x: 362, endPoint y: 144, distance: 109.8
click at [362, 153] on code "< PrivyProvider appId = { process . env . NEXT_PUBLIC_PRIVY_APP_ID || "" } conf…" at bounding box center [554, 216] width 405 height 127
drag, startPoint x: 367, startPoint y: 251, endPoint x: 360, endPoint y: 145, distance: 106.3
click at [360, 153] on code "< PrivyProvider appId = { process . env . NEXT_PUBLIC_PRIVY_APP_ID || "" } conf…" at bounding box center [554, 216] width 405 height 127
copy code "< PrivyProvider appId = { process . env . NEXT_PUBLIC_PRIVY_APP_ID || "" } conf…"
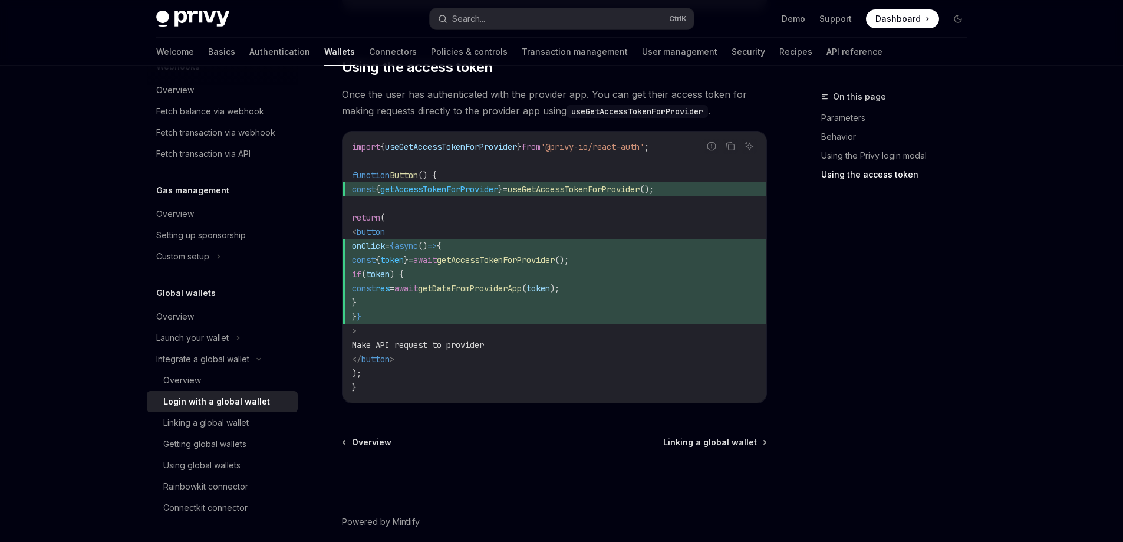
scroll to position [1192, 0]
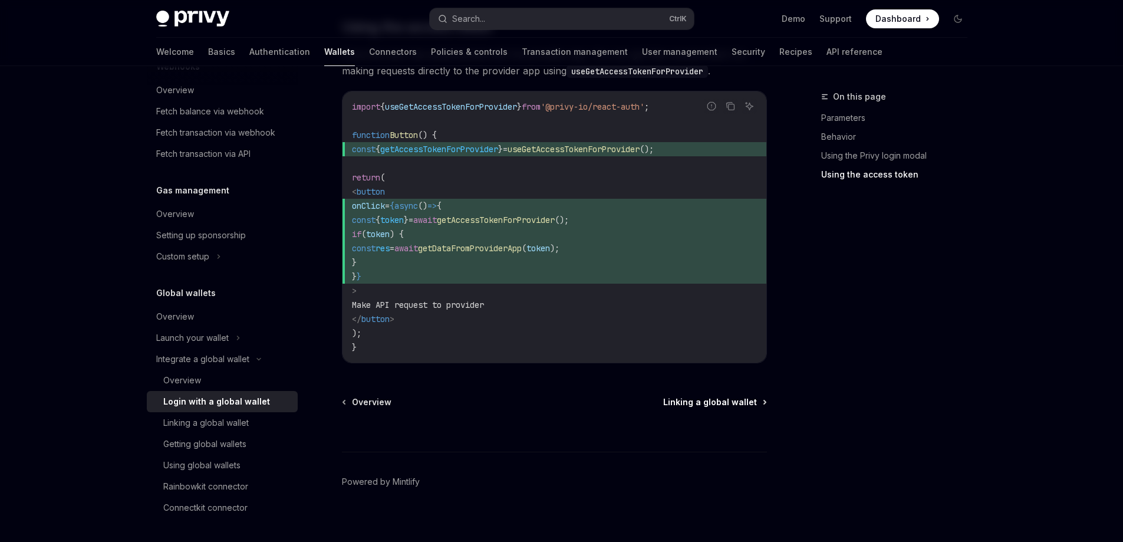
click at [723, 396] on span "Linking a global wallet" at bounding box center [710, 402] width 94 height 12
type textarea "*"
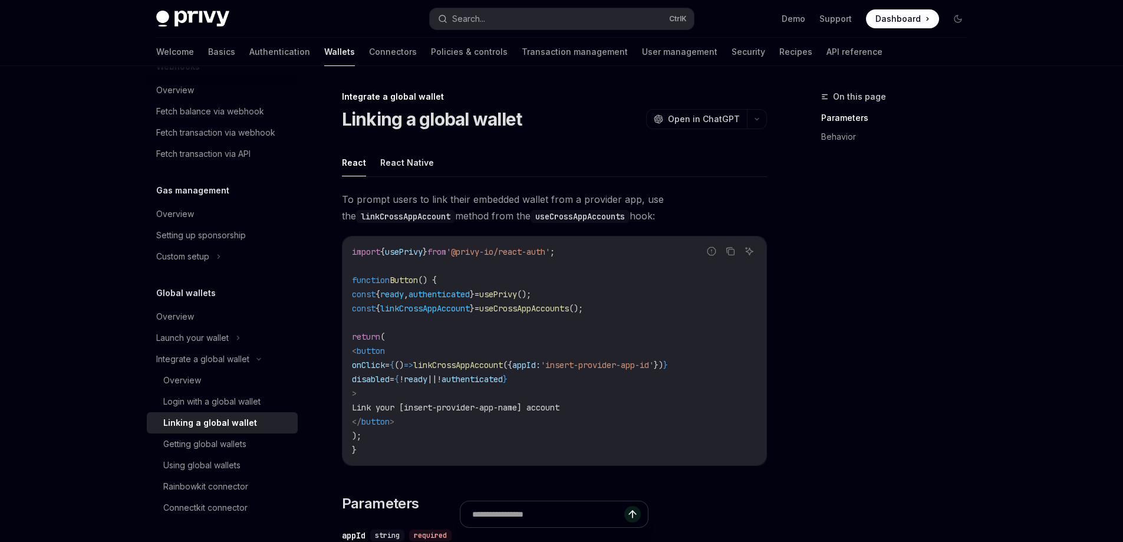
click at [503, 362] on span "linkCrossAppAccount" at bounding box center [458, 364] width 90 height 11
